Goal: Task Accomplishment & Management: Manage account settings

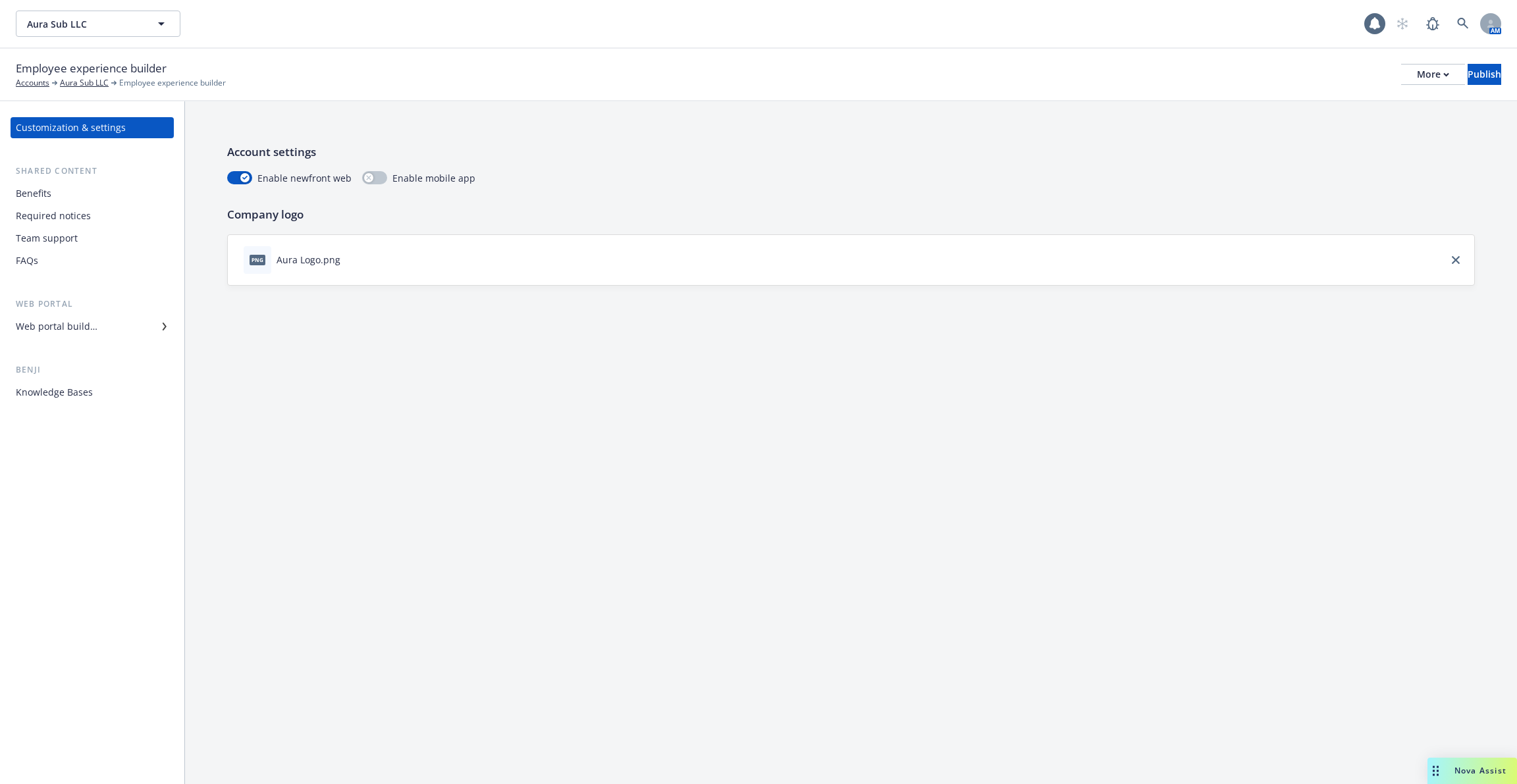
click at [98, 401] on div "Knowledge Bases" at bounding box center [92, 392] width 153 height 21
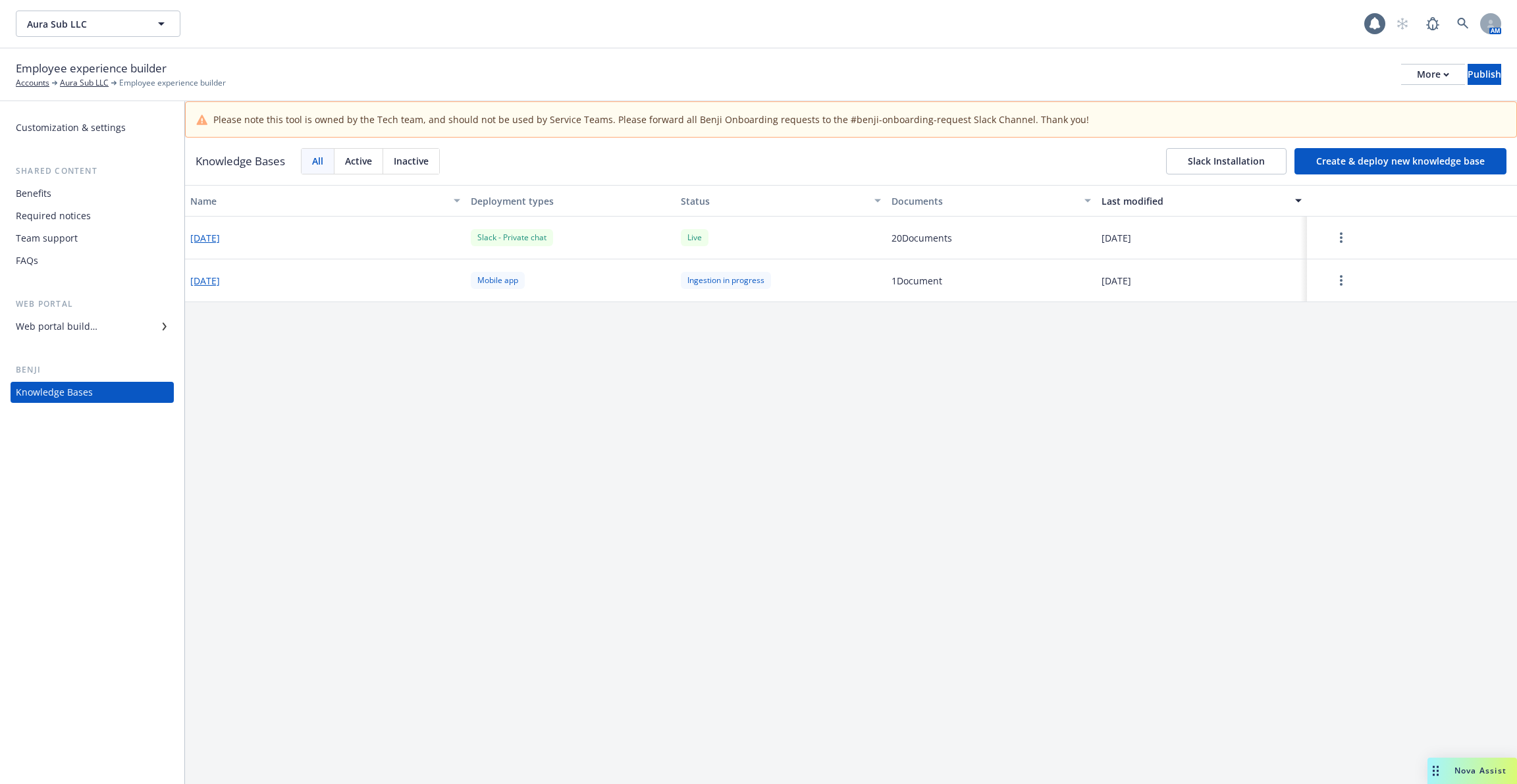
click at [220, 234] on button "[DATE]" at bounding box center [205, 238] width 30 height 14
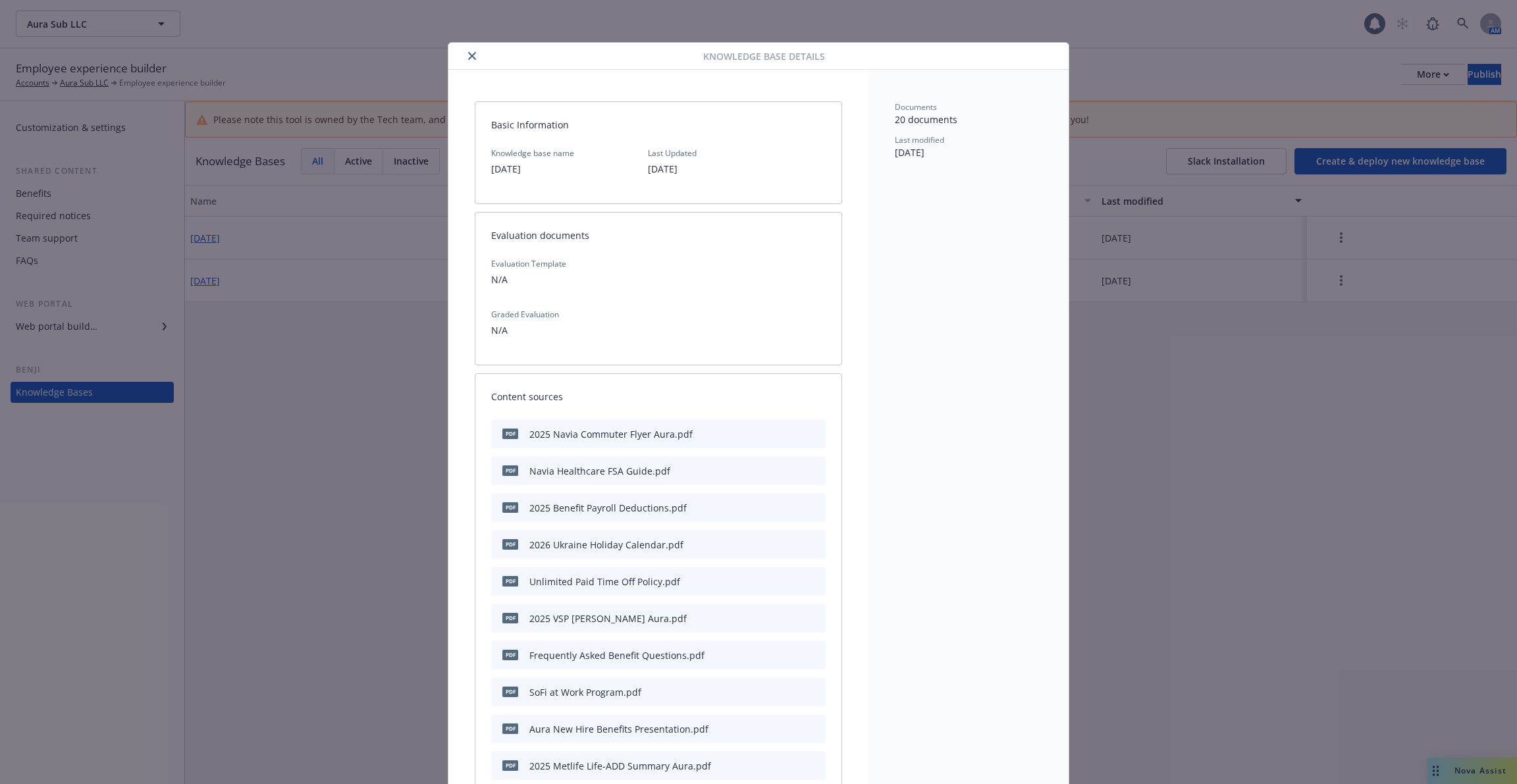
scroll to position [39, 0]
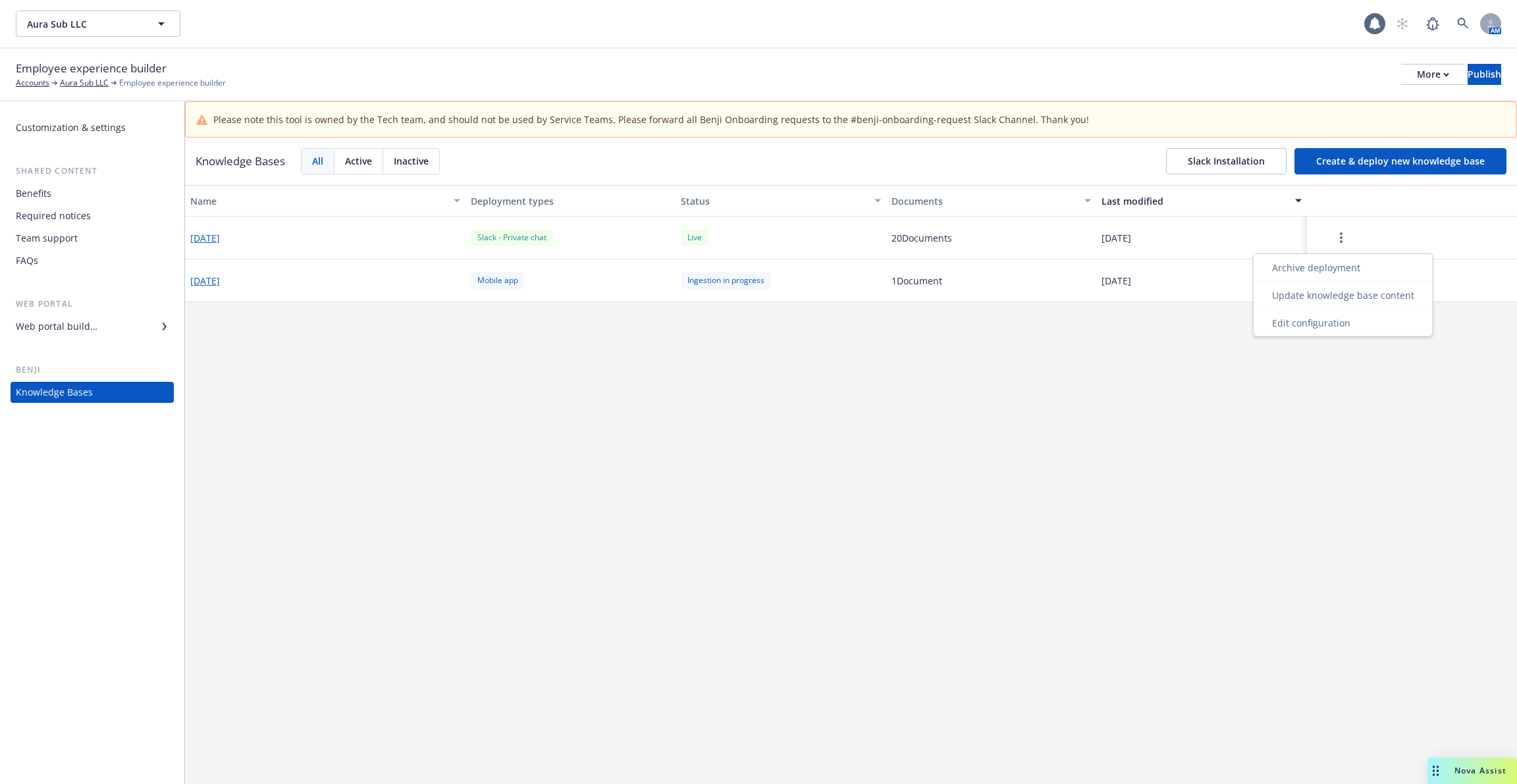
click at [1327, 239] on button "button" at bounding box center [1342, 237] width 58 height 26
click at [1329, 318] on div "Edit configuration" at bounding box center [1343, 323] width 174 height 22
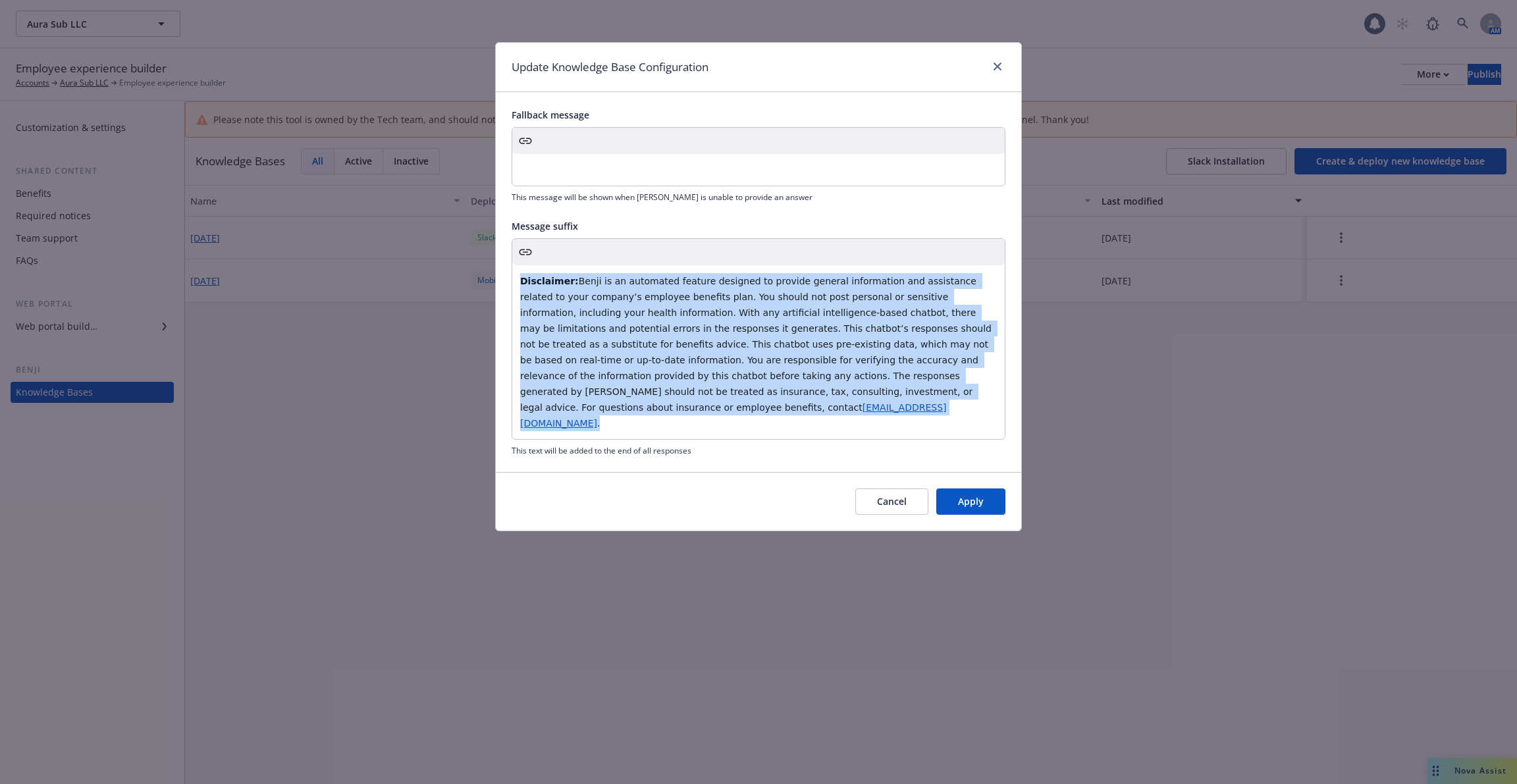
drag, startPoint x: 972, startPoint y: 388, endPoint x: 466, endPoint y: 181, distance: 546.7
click at [466, 181] on div "Update Knowledge Base Configuration Fallback message This message will be shown…" at bounding box center [758, 392] width 1517 height 784
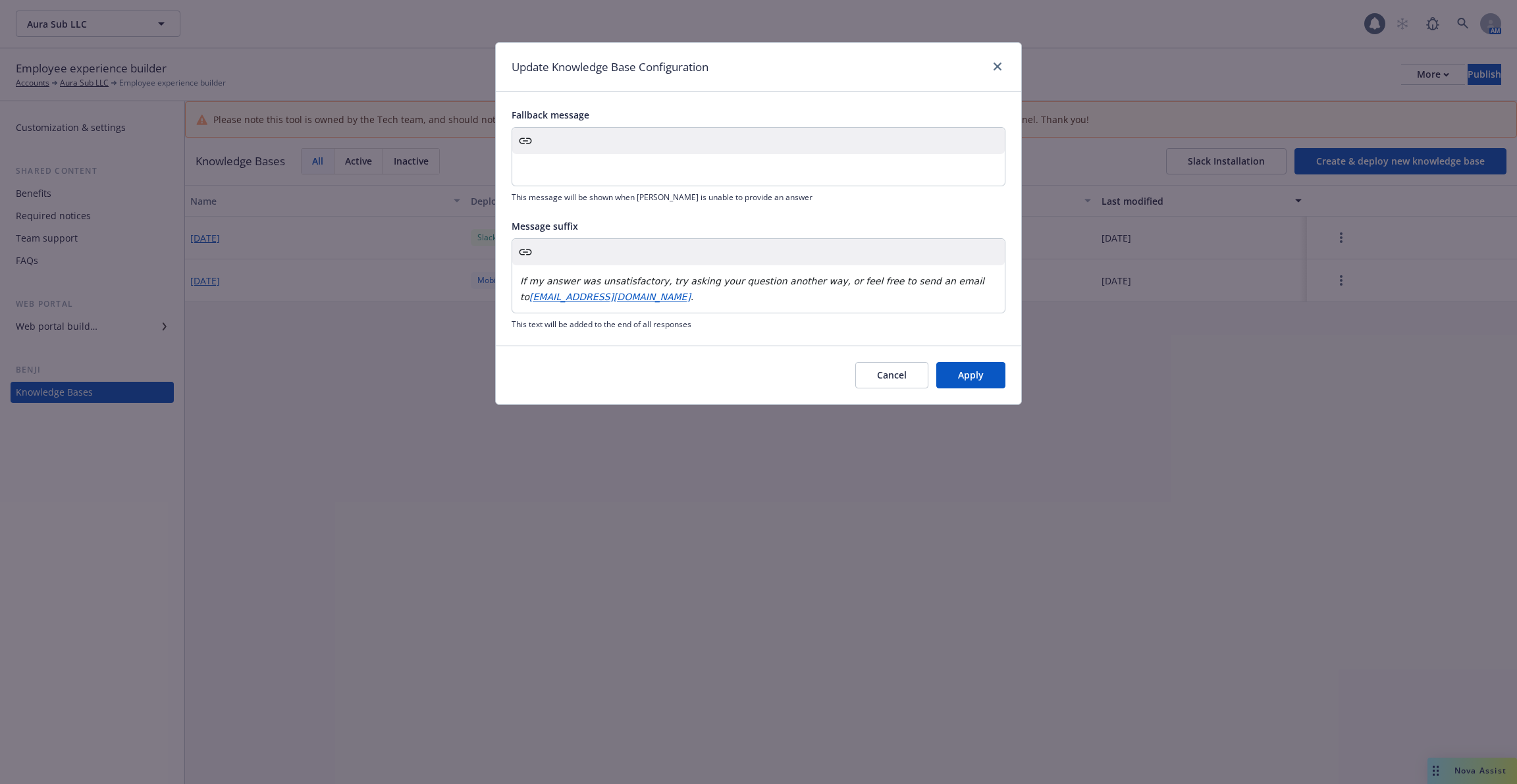
click at [972, 368] on button "Apply" at bounding box center [971, 375] width 69 height 26
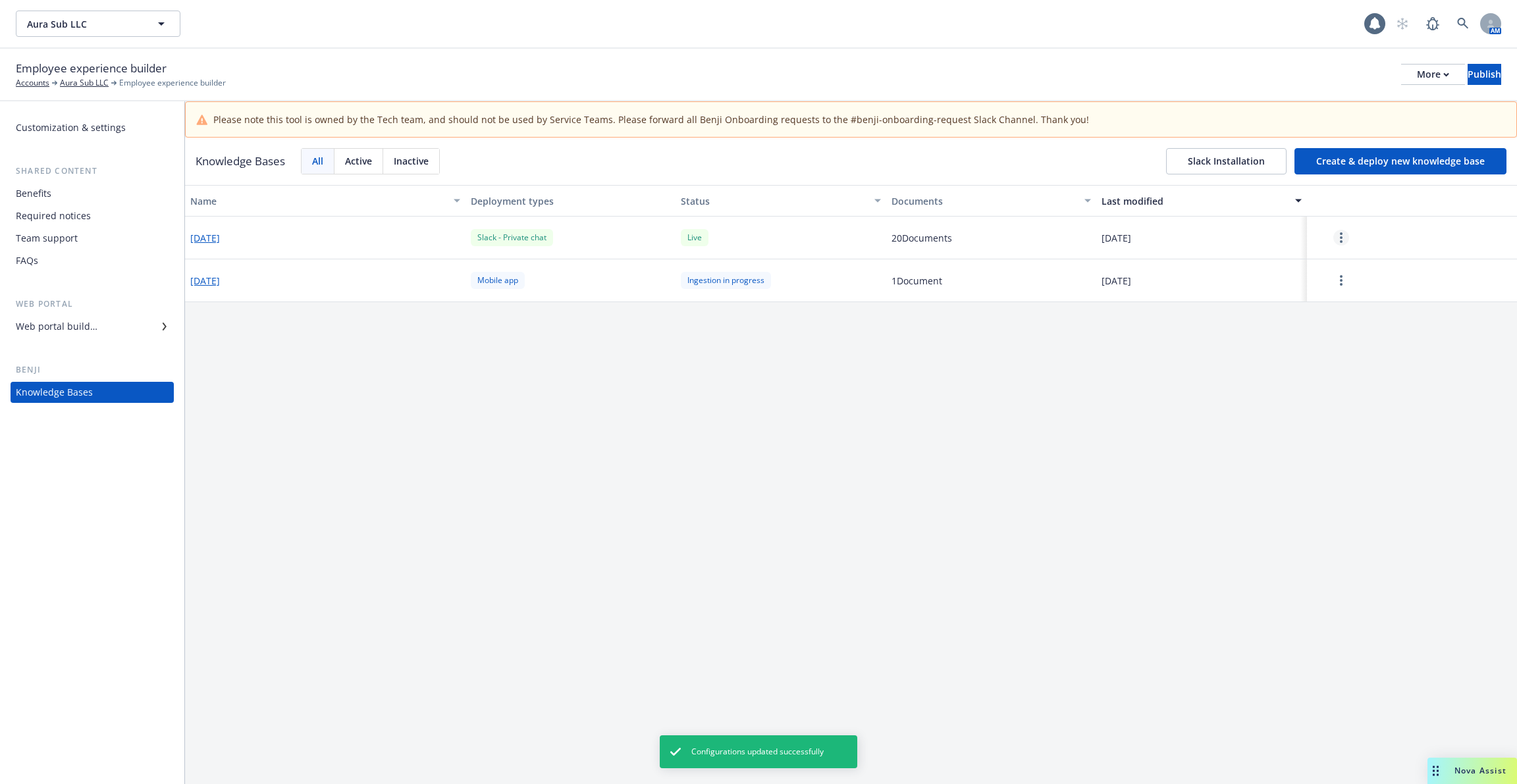
click at [1336, 238] on link "more" at bounding box center [1342, 237] width 16 height 16
click at [1275, 321] on div "Edit configuration" at bounding box center [1343, 323] width 174 height 22
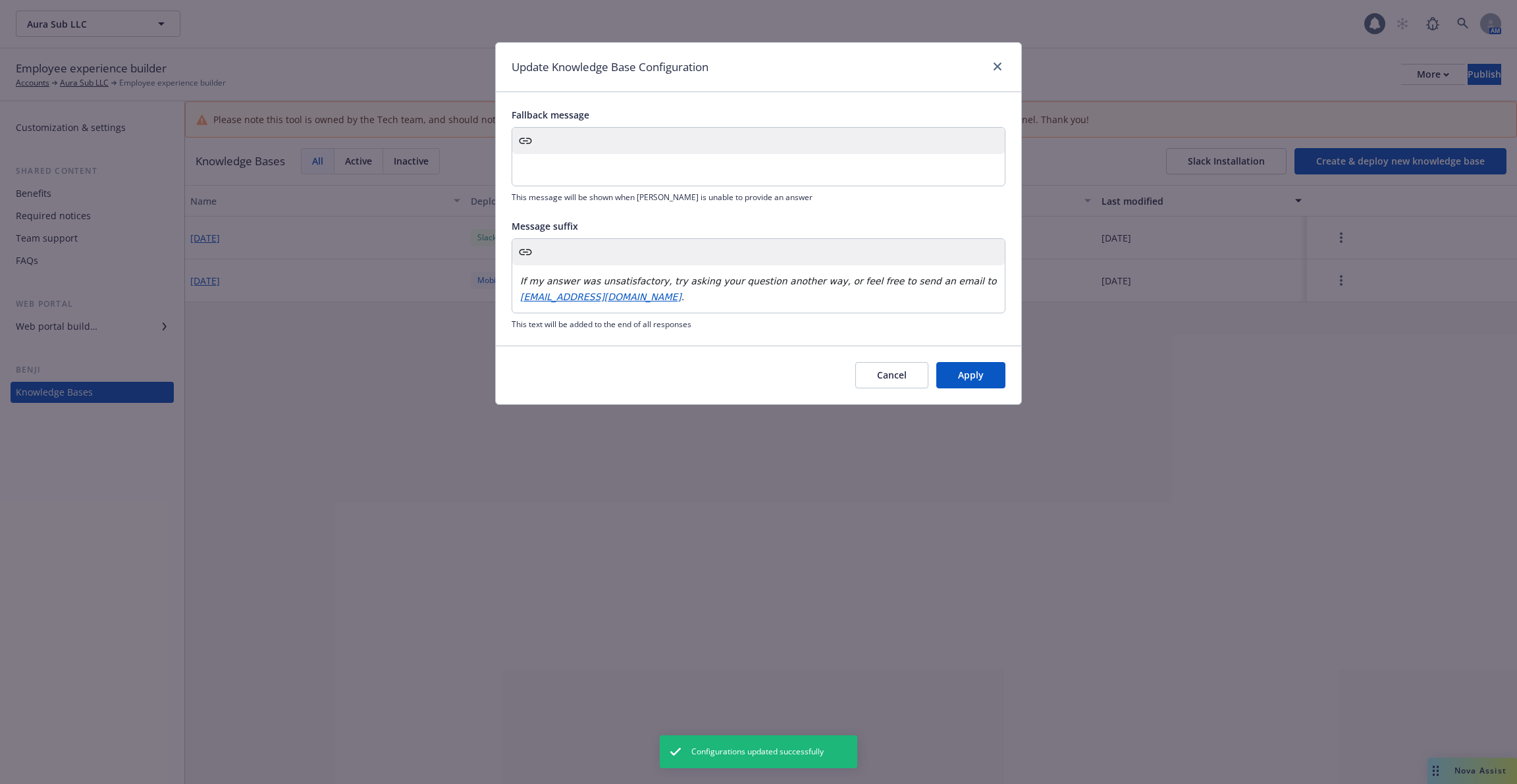
click at [700, 290] on p "If my answer was unsatisfactory, try asking your question another way, or feel …" at bounding box center [758, 289] width 477 height 31
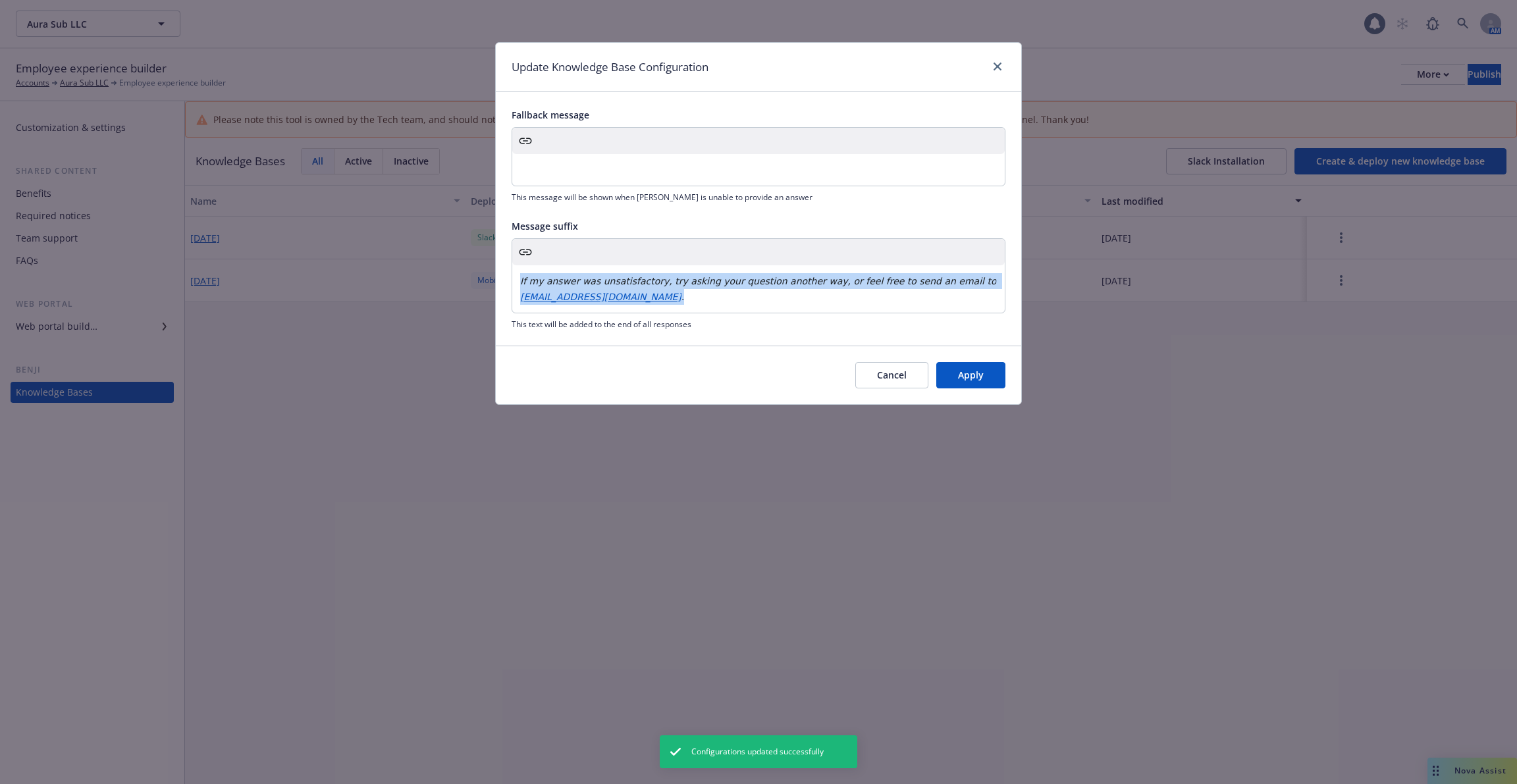
click at [700, 290] on p "If my answer was unsatisfactory, try asking your question another way, or feel …" at bounding box center [758, 289] width 477 height 31
click at [975, 378] on button "Apply" at bounding box center [971, 375] width 69 height 26
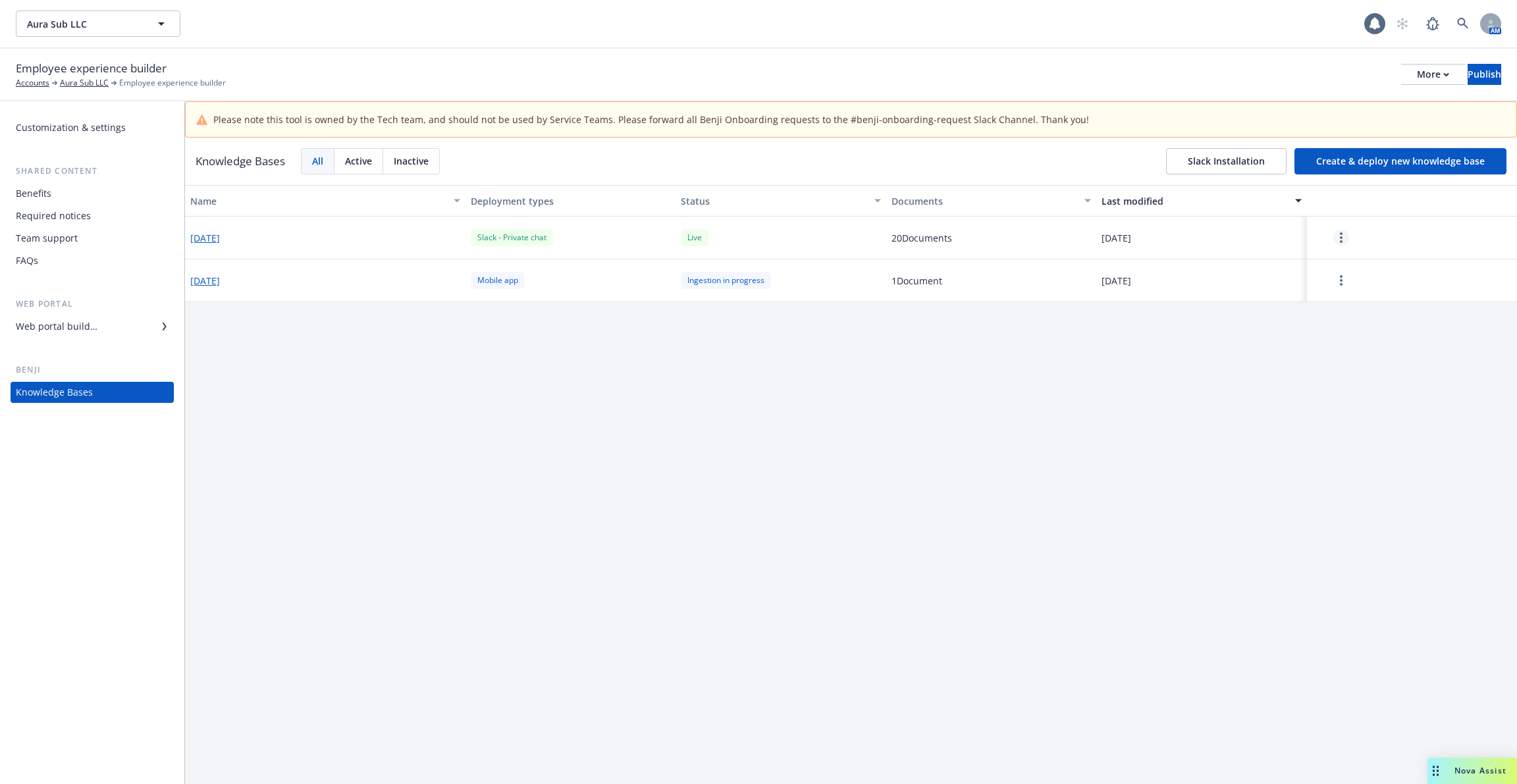
click at [1342, 238] on icon "more" at bounding box center [1341, 238] width 3 height 10
click at [1318, 324] on div "Edit configuration" at bounding box center [1343, 323] width 174 height 22
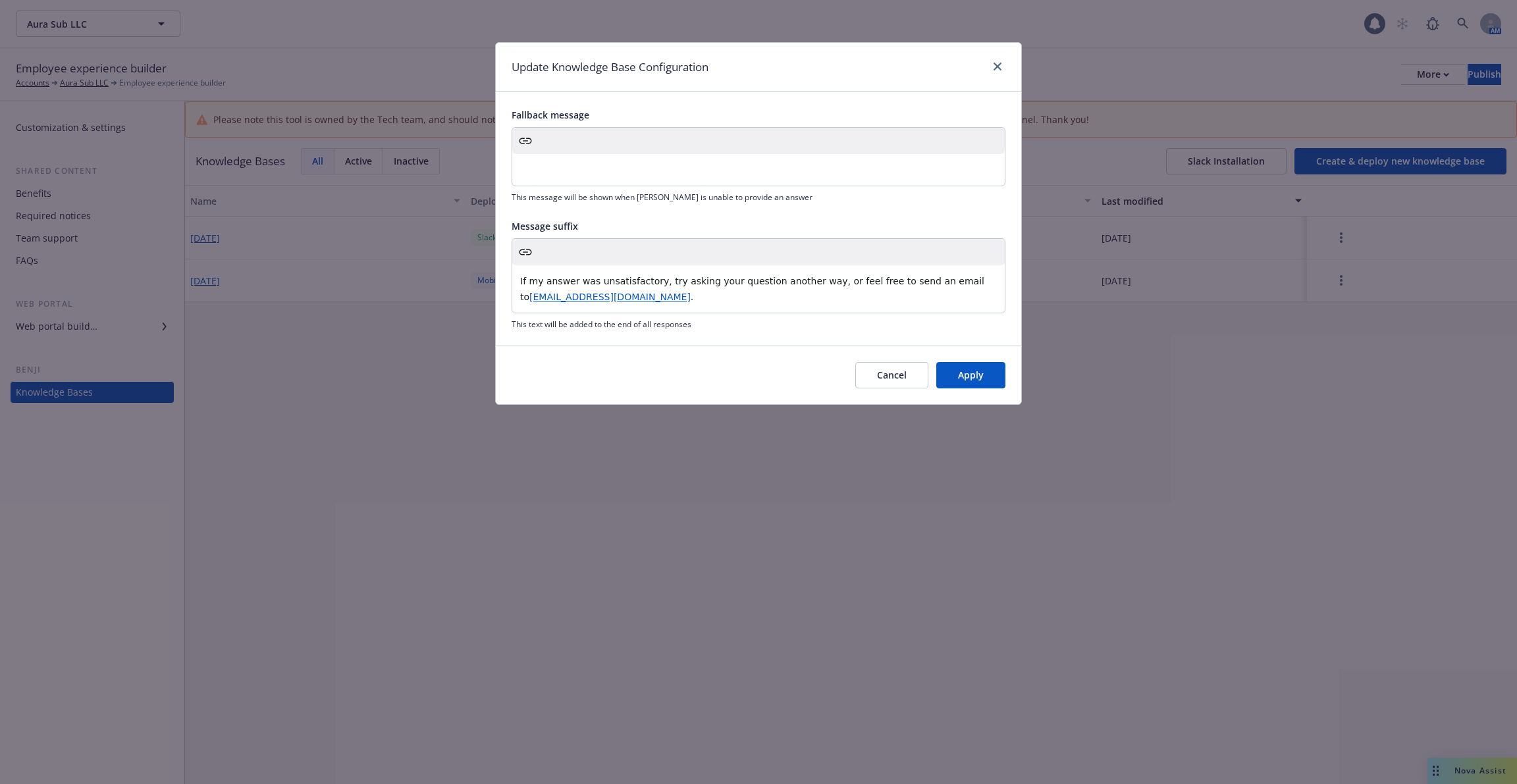
click at [654, 298] on p "If my answer was unsatisfactory, try asking your question another way, or feel …" at bounding box center [758, 289] width 477 height 31
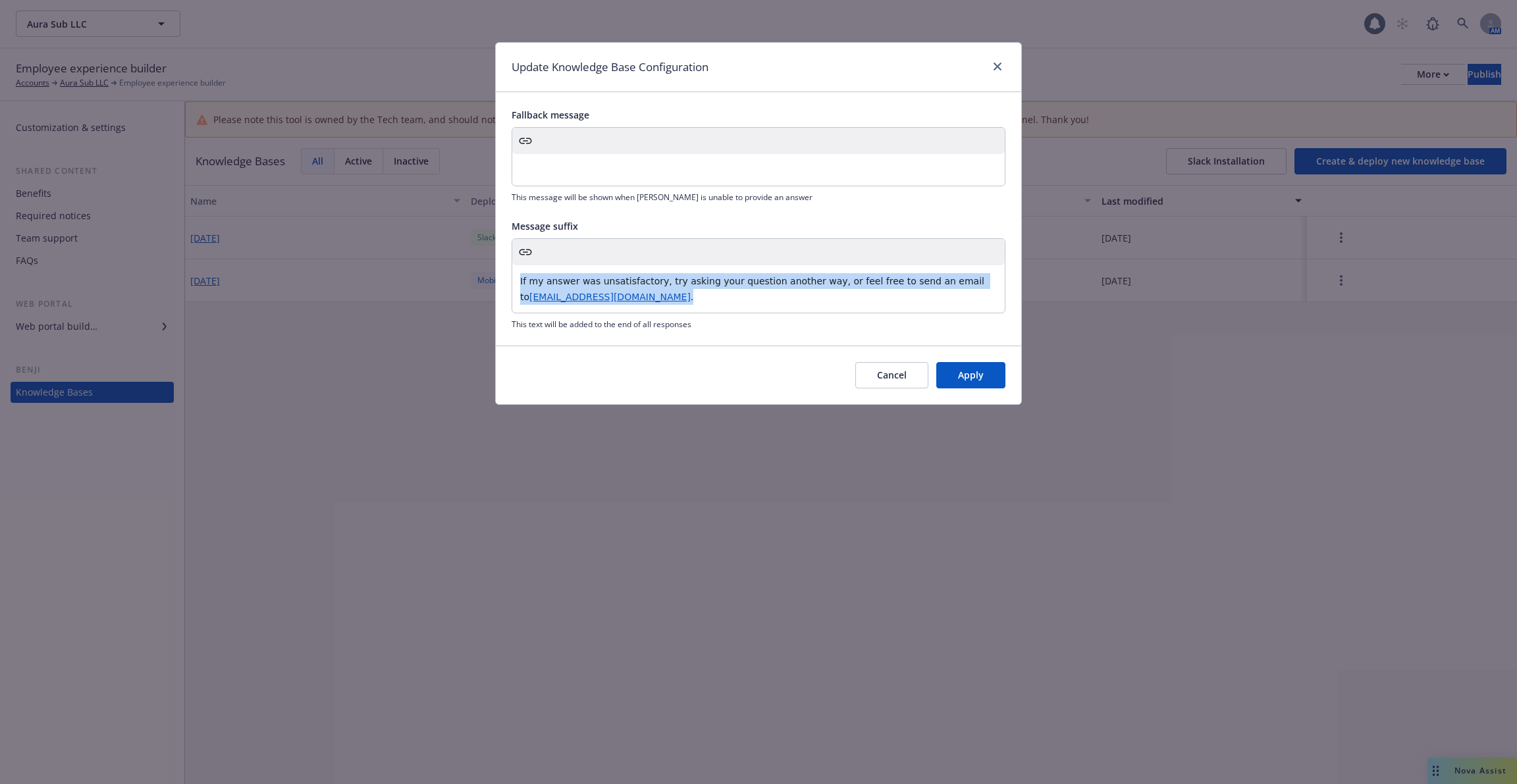
click at [654, 298] on p "If my answer was unsatisfactory, try asking your question another way, or feel …" at bounding box center [758, 289] width 477 height 31
copy p "If my answer was unsatisfactory, try asking your question another way, or feel …"
click at [816, 127] on div at bounding box center [758, 140] width 493 height 26
click at [1004, 61] on div at bounding box center [995, 67] width 21 height 17
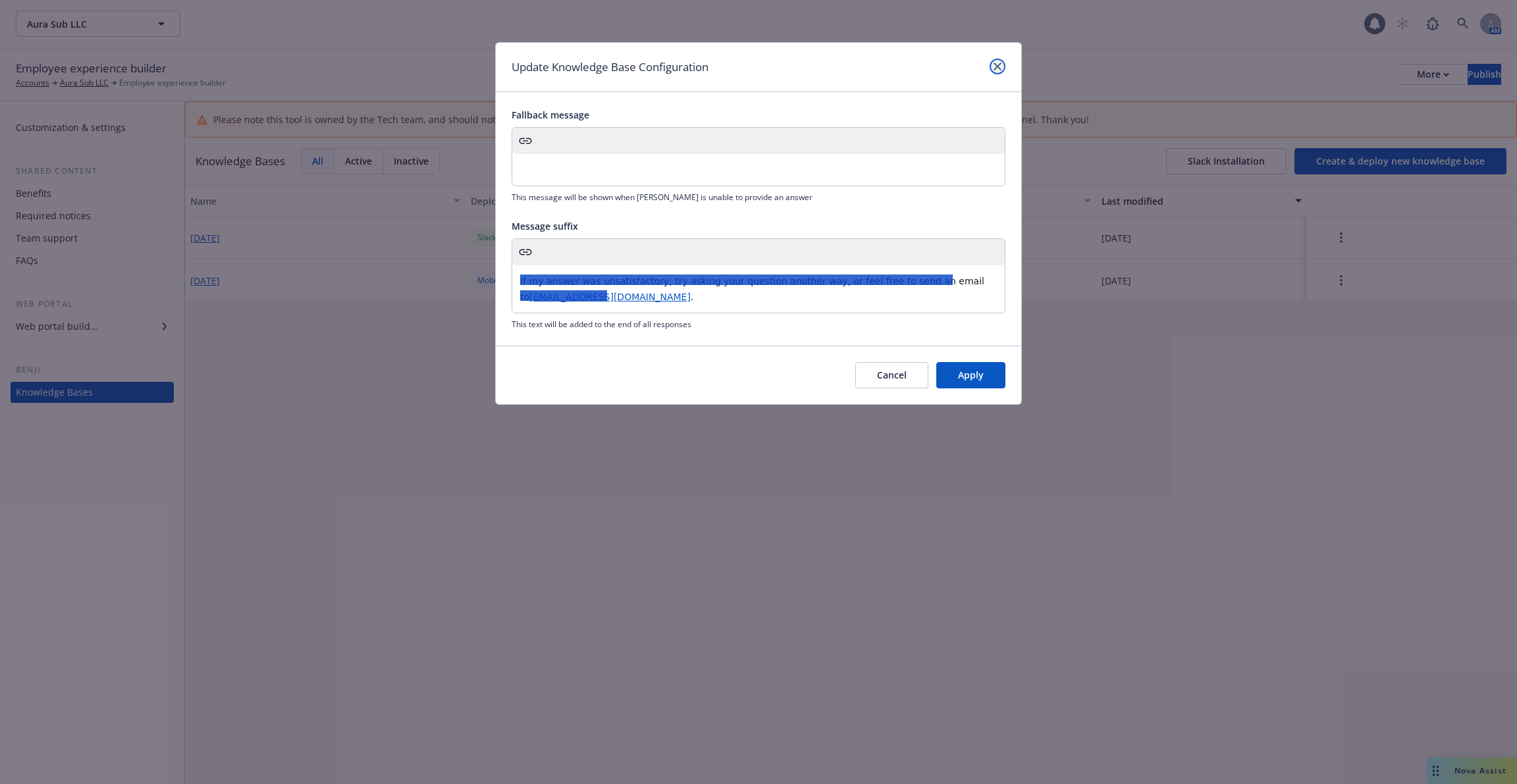
click at [999, 67] on icon "close" at bounding box center [997, 66] width 8 height 8
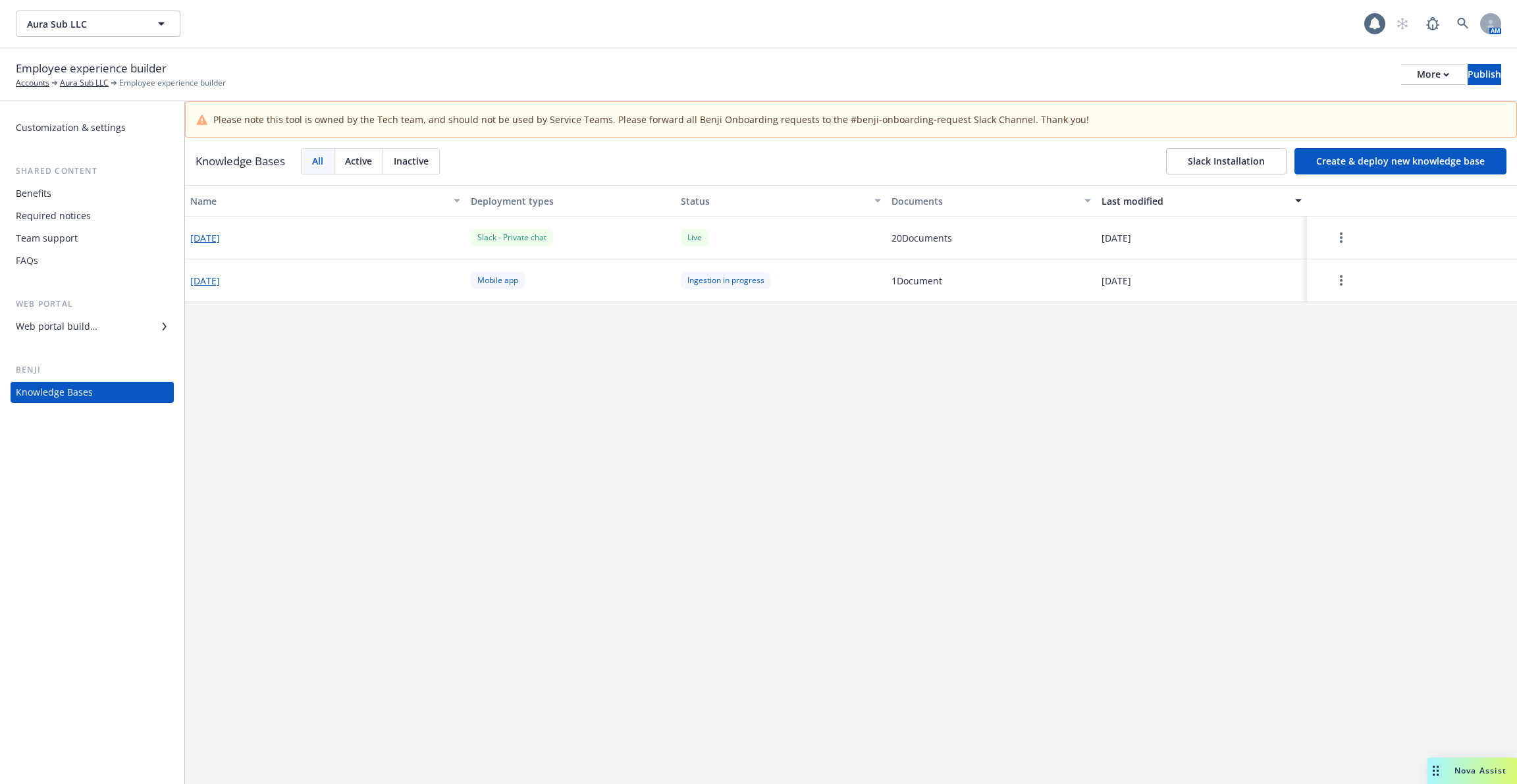
click at [220, 241] on button "[DATE]" at bounding box center [205, 238] width 30 height 14
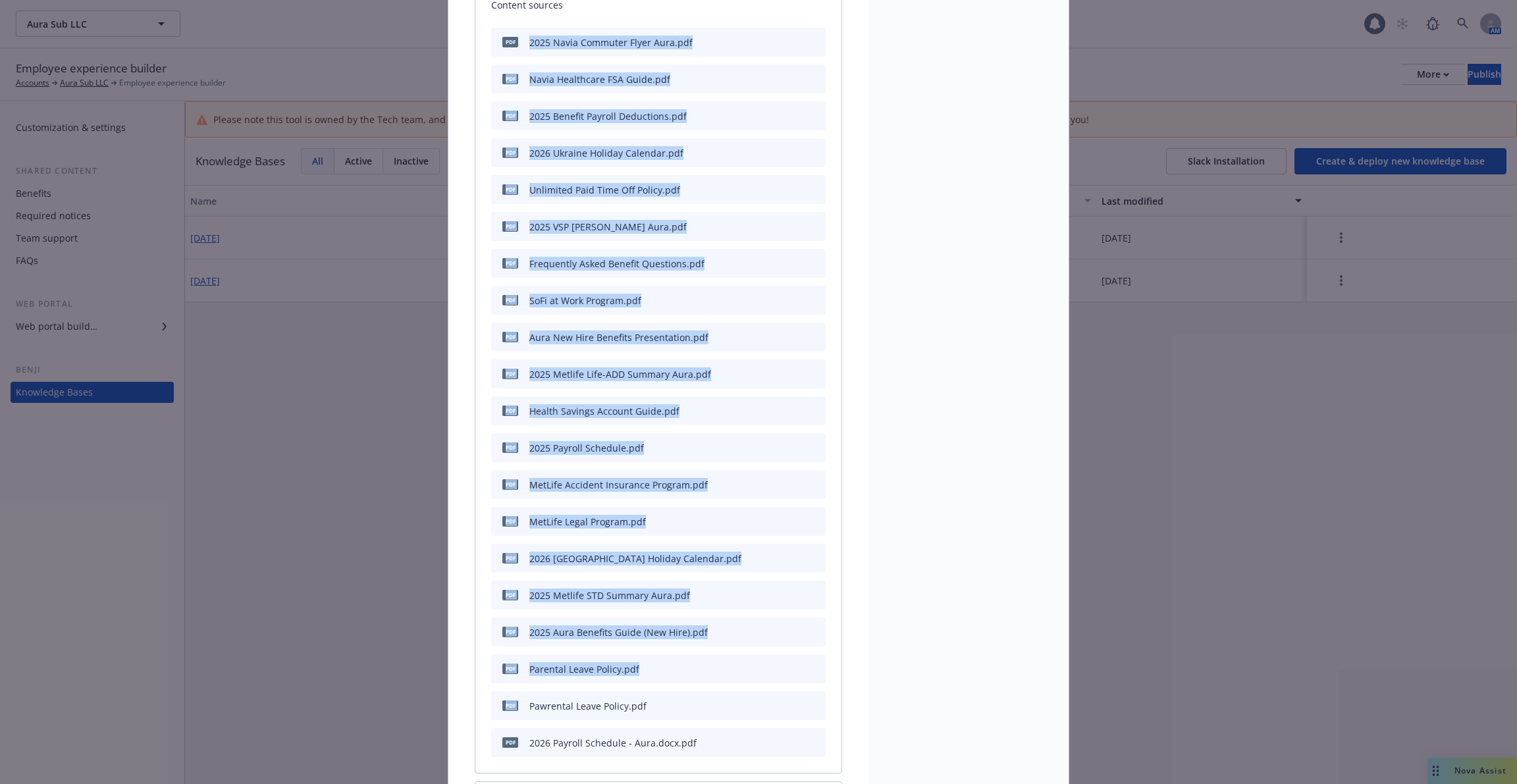
scroll to position [645, 0]
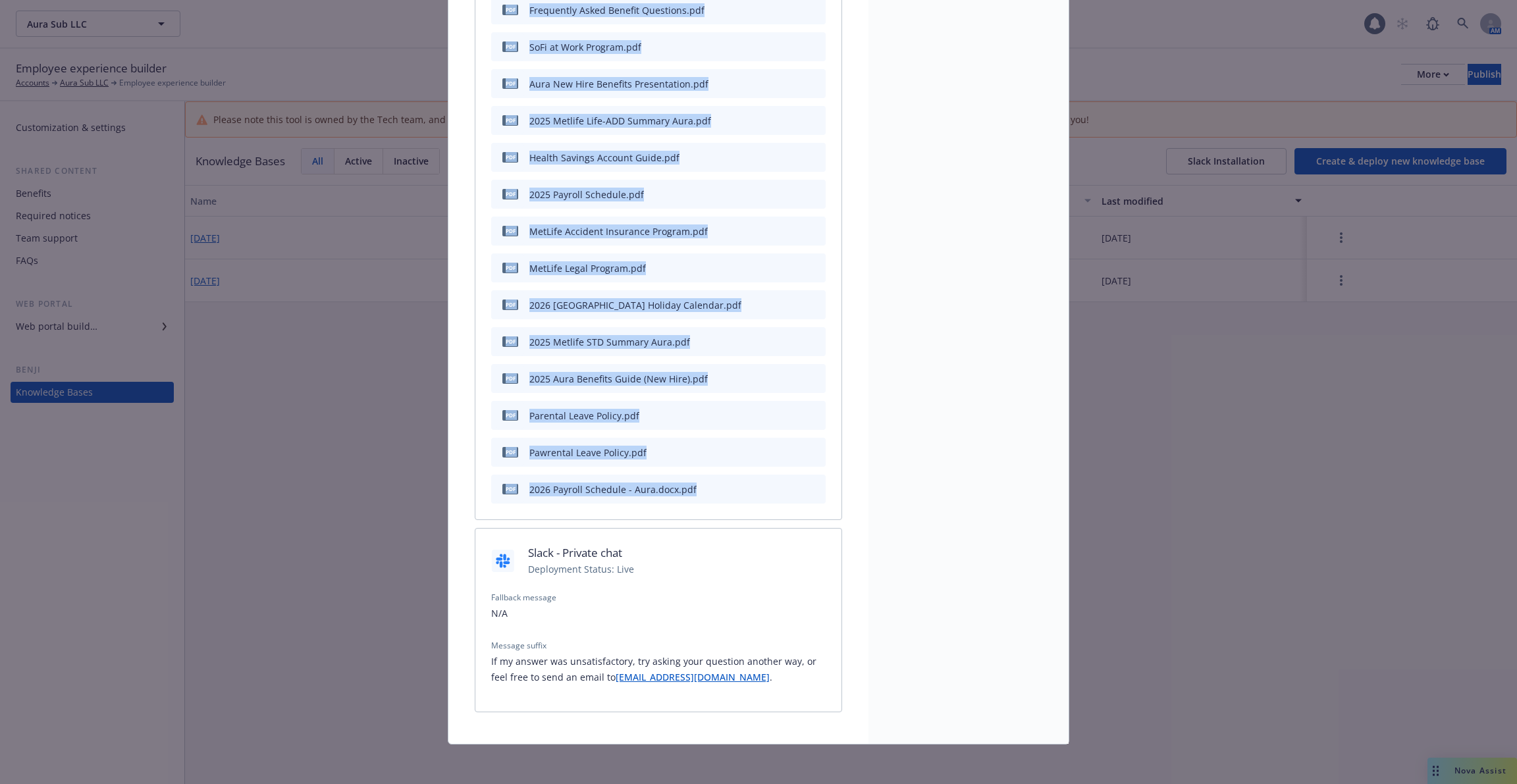
drag, startPoint x: 530, startPoint y: 37, endPoint x: 712, endPoint y: 495, distance: 492.8
click at [712, 495] on div "pdf 2025 Navia Commuter Flyer Aura.pdf pdf Navia Healthcare FSA Guide.pdf pdf 2…" at bounding box center [659, 139] width 335 height 729
copy div "2025 Navia Commuter Flyer Aura.pdf pdf Navia Healthcare FSA Guide.pdf pdf 2025 …"
click at [538, 446] on div "Pawrental Leave Policy.pdf" at bounding box center [588, 453] width 117 height 14
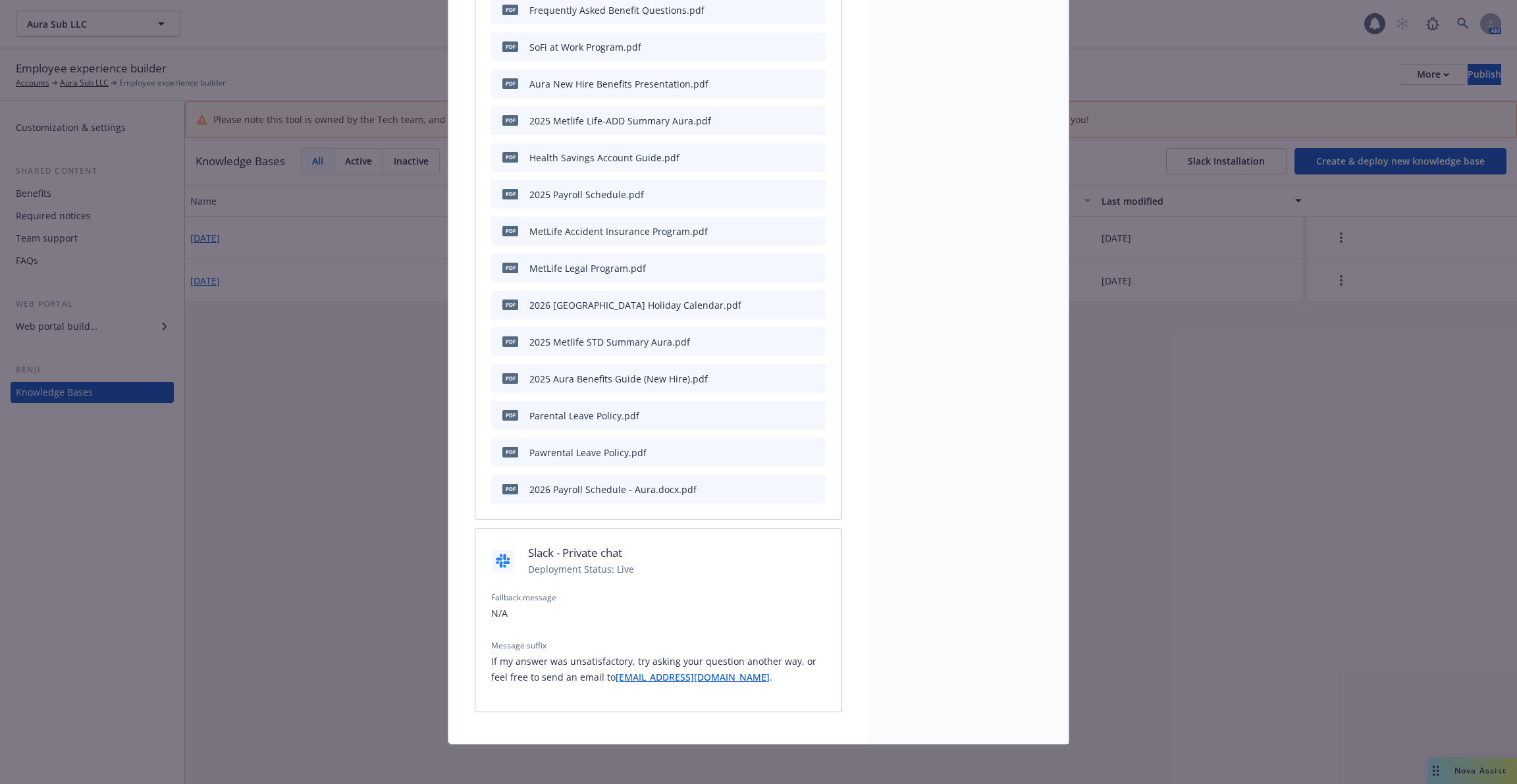
click at [815, 452] on icon "preview file" at bounding box center [814, 452] width 12 height 10
